Goal: Task Accomplishment & Management: Use online tool/utility

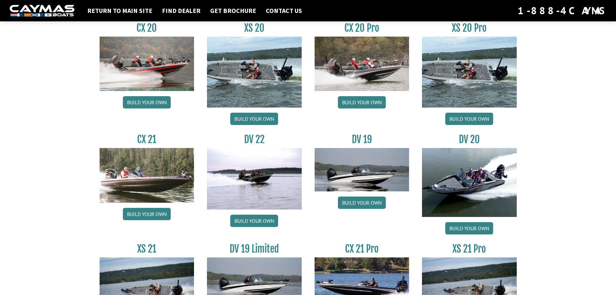
scroll to position [733, 0]
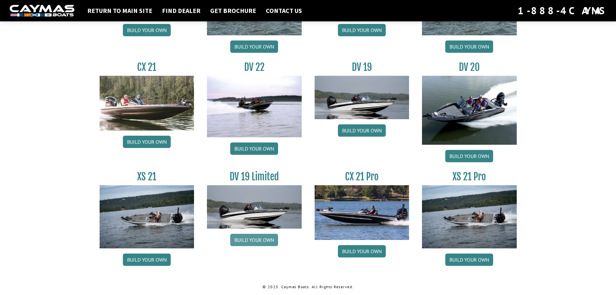
click at [239, 236] on link "Build your own" at bounding box center [254, 239] width 48 height 12
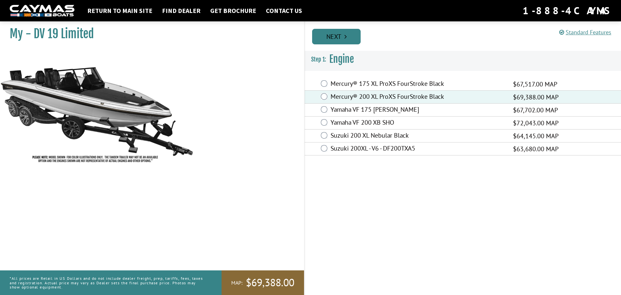
click at [350, 33] on link "Next" at bounding box center [336, 37] width 49 height 16
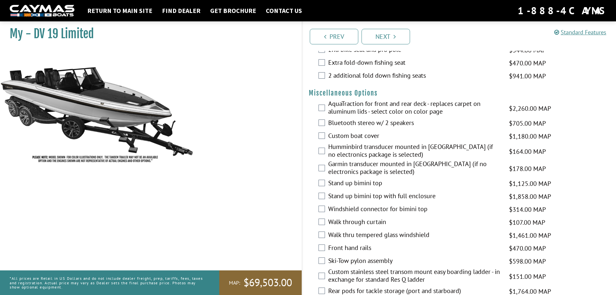
scroll to position [226, 0]
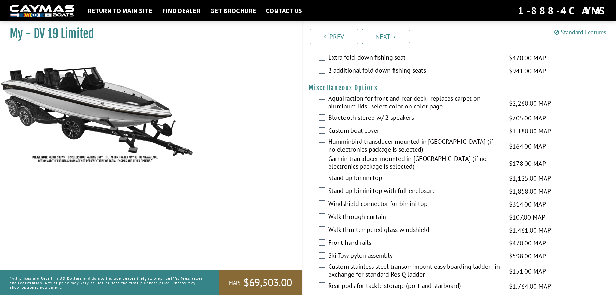
click at [346, 115] on label "Bluetooth stereo w/ 2 speakers" at bounding box center [414, 118] width 173 height 9
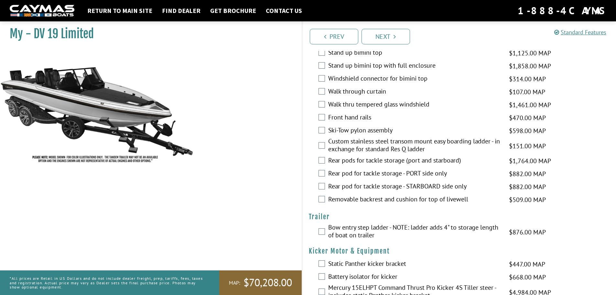
scroll to position [356, 0]
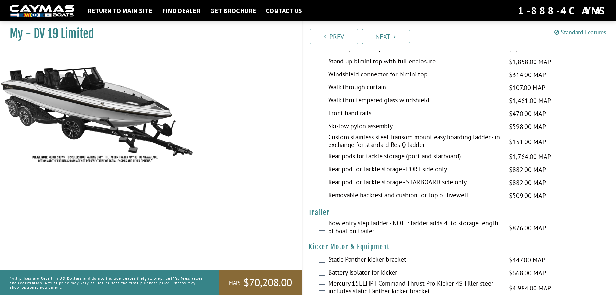
click at [359, 156] on label "Rear pods for tackle storage (port and starboard)" at bounding box center [414, 156] width 173 height 9
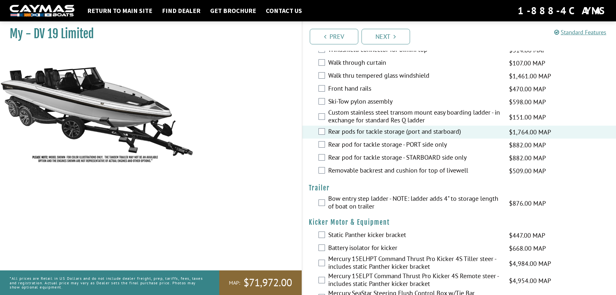
scroll to position [379, 0]
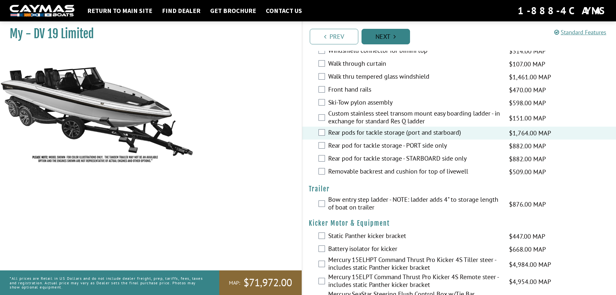
click at [387, 38] on link "Next" at bounding box center [386, 37] width 49 height 16
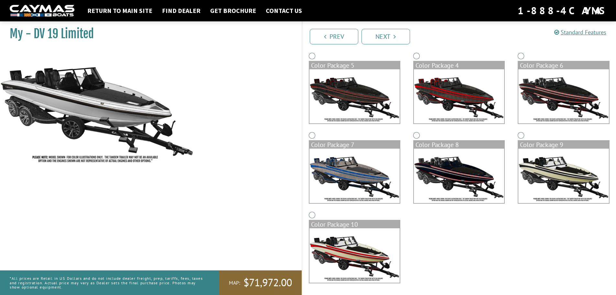
scroll to position [123, 0]
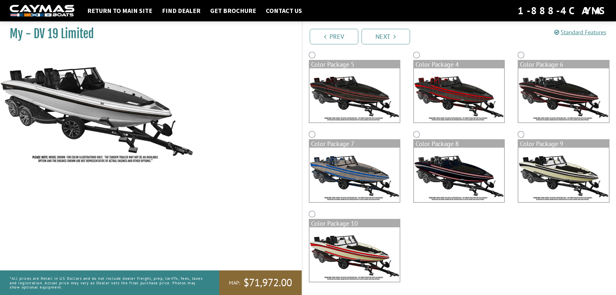
click at [543, 171] on img at bounding box center [563, 174] width 90 height 54
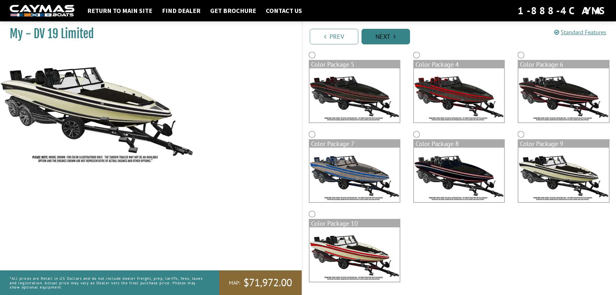
click at [402, 35] on link "Next" at bounding box center [386, 37] width 49 height 16
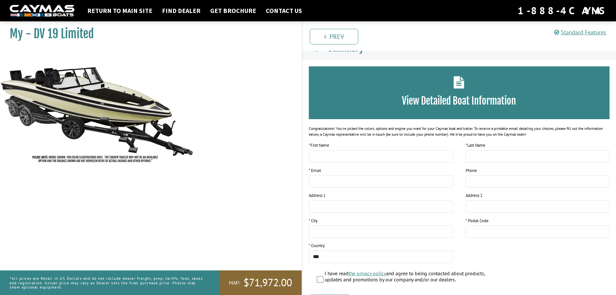
scroll to position [0, 0]
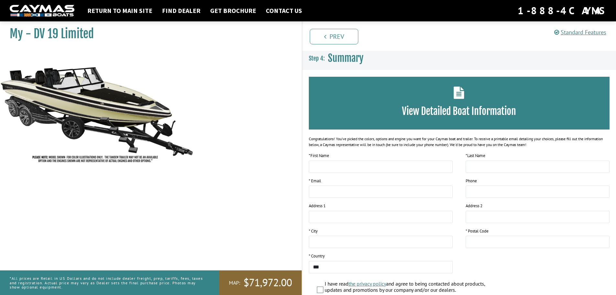
click at [100, 109] on img at bounding box center [97, 108] width 194 height 118
